Goal: Find specific page/section

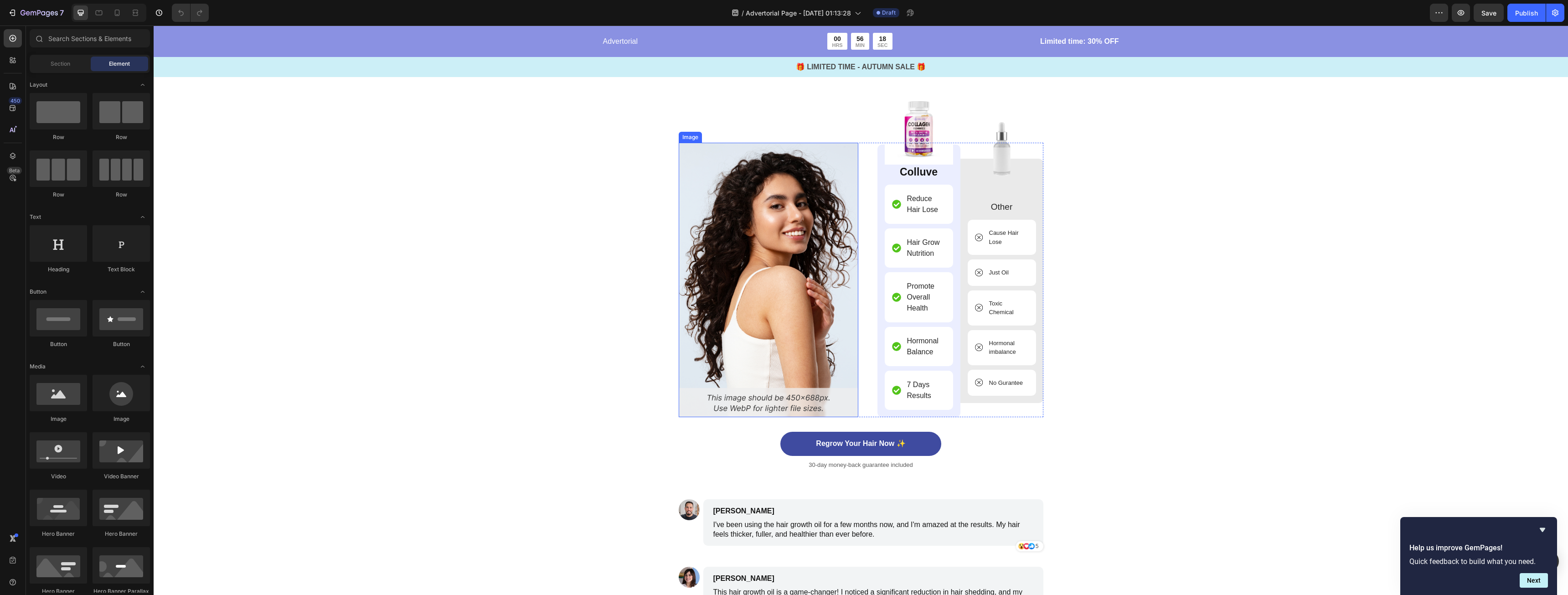
scroll to position [2736, 0]
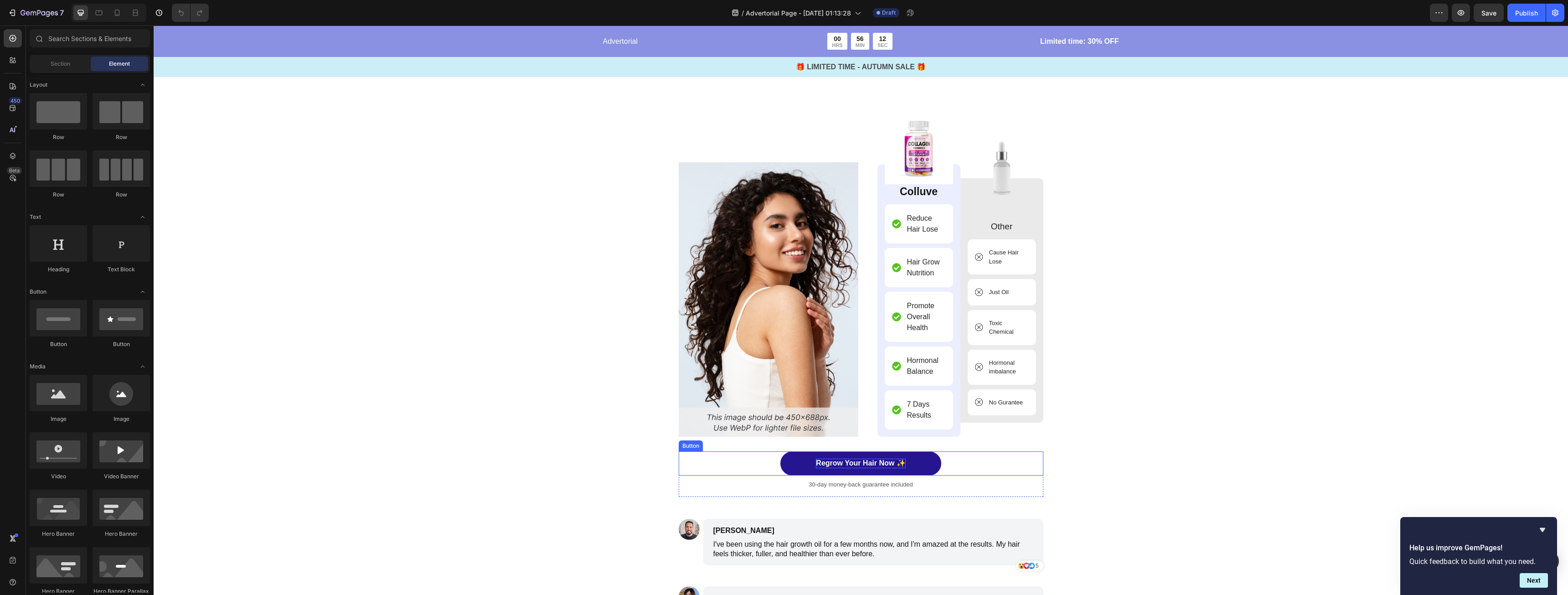
click at [840, 462] on p "Regrow Your Hair Now ✨" at bounding box center [860, 463] width 89 height 10
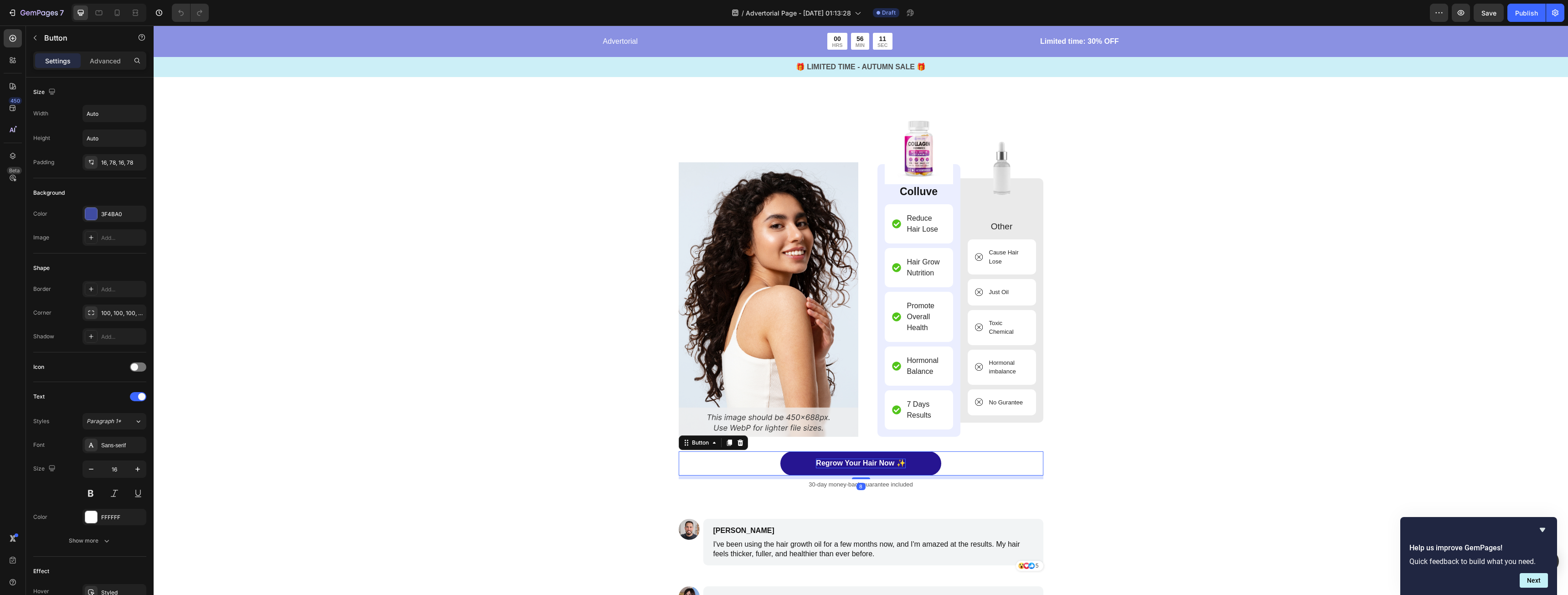
click at [845, 462] on p "Regrow Your Hair Now ✨" at bounding box center [860, 463] width 89 height 10
drag, startPoint x: 881, startPoint y: 468, endPoint x: 887, endPoint y: 464, distance: 7.2
click at [881, 468] on p "Regrow Your Hair Now ✨" at bounding box center [860, 463] width 89 height 10
click at [890, 462] on p "Regrow Your Hair Now ✨" at bounding box center [860, 463] width 89 height 10
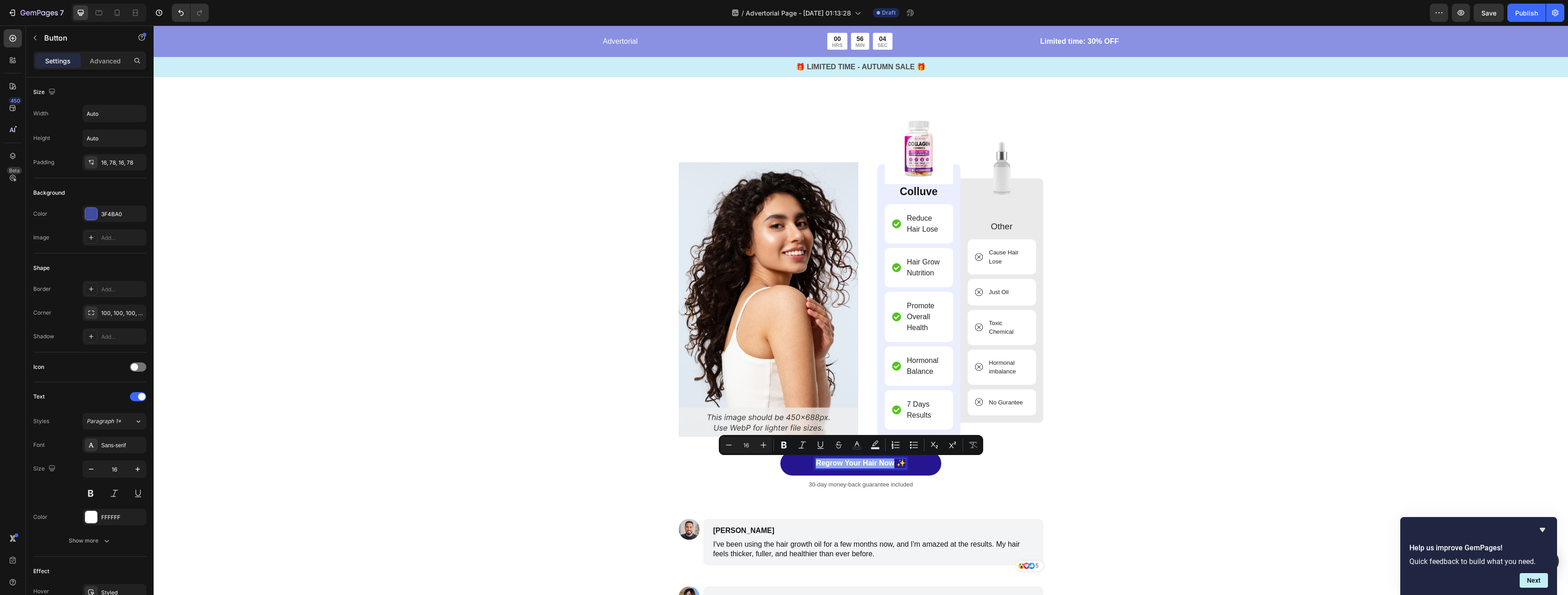
drag, startPoint x: 891, startPoint y: 464, endPoint x: 811, endPoint y: 459, distance: 80.2
click at [811, 459] on link "Regrow Your Hair Now ✨" at bounding box center [861, 463] width 161 height 24
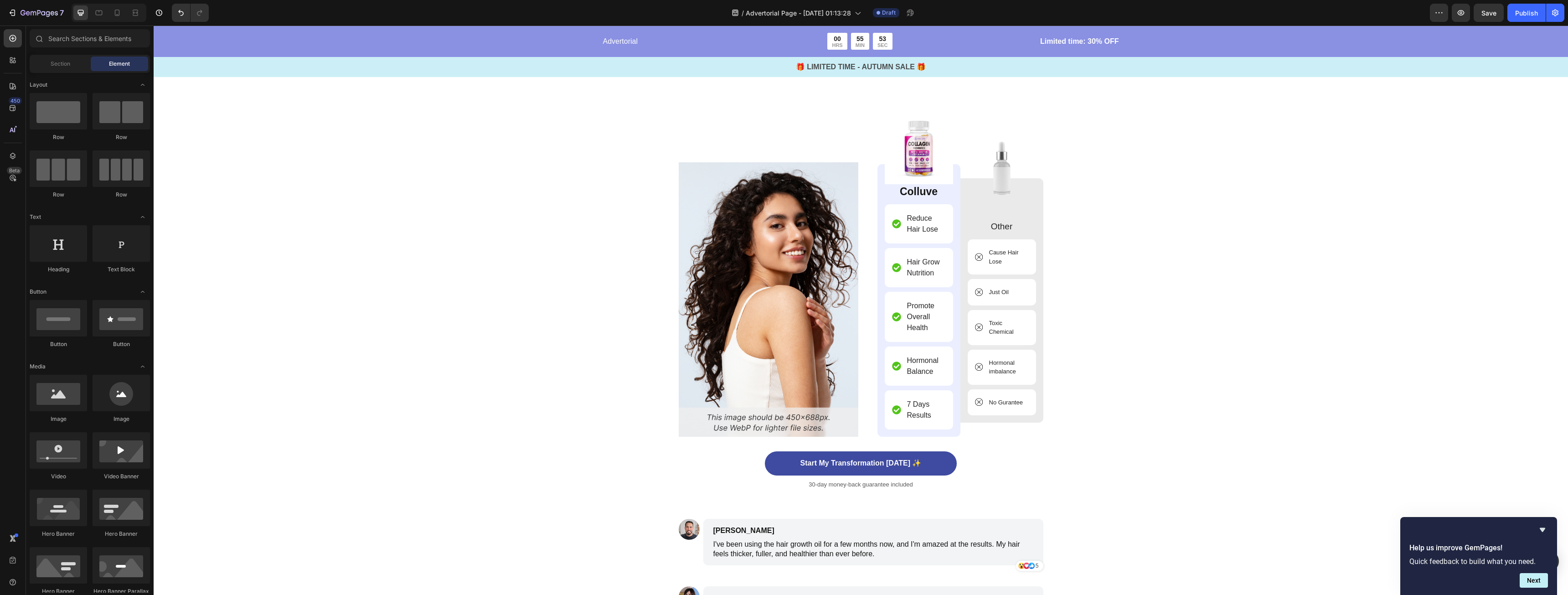
click at [922, 153] on img at bounding box center [919, 150] width 68 height 68
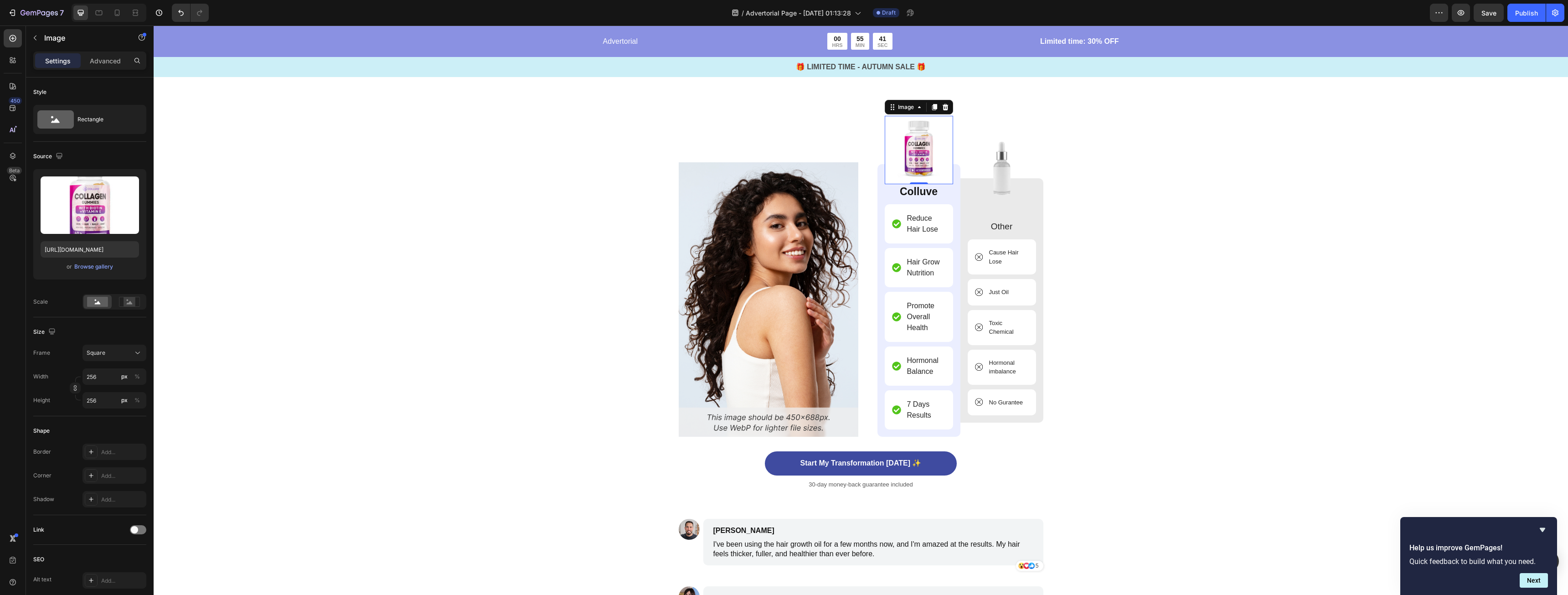
click at [895, 132] on img at bounding box center [919, 150] width 68 height 68
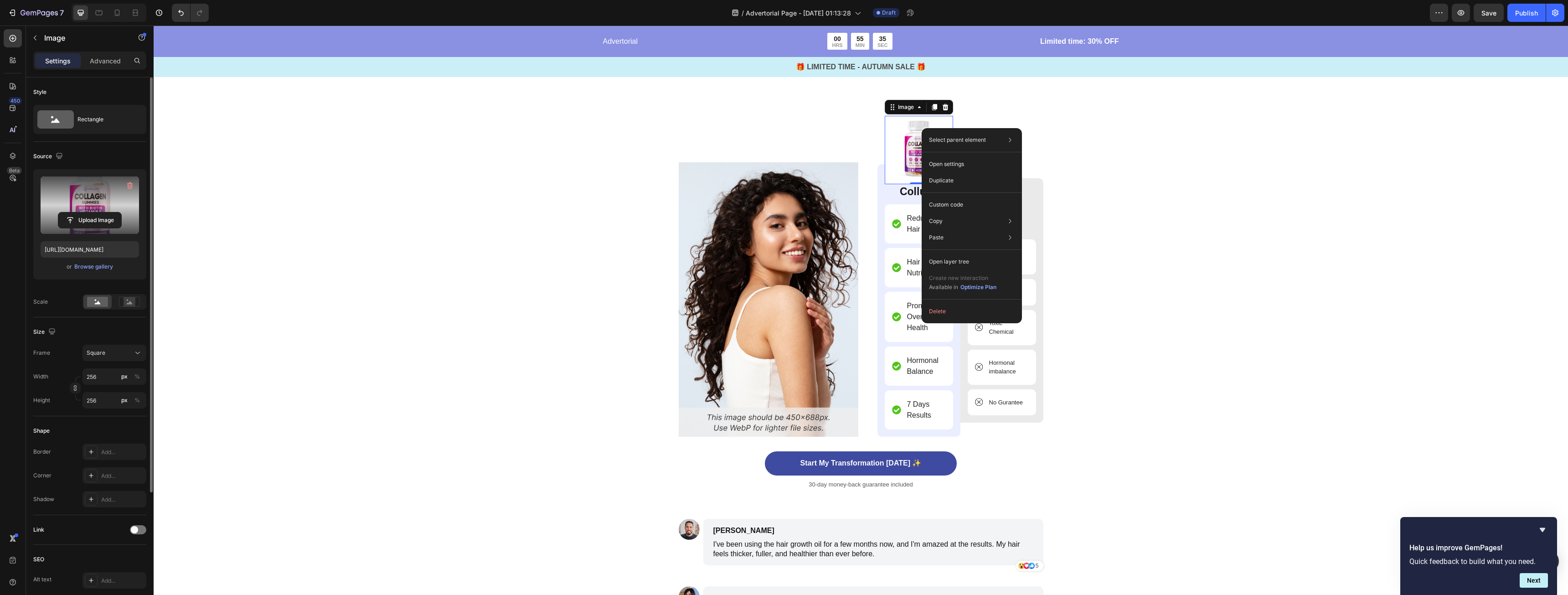
click at [99, 202] on label at bounding box center [90, 205] width 99 height 57
click at [99, 213] on input "file" at bounding box center [89, 220] width 63 height 15
